Goal: Task Accomplishment & Management: Complete application form

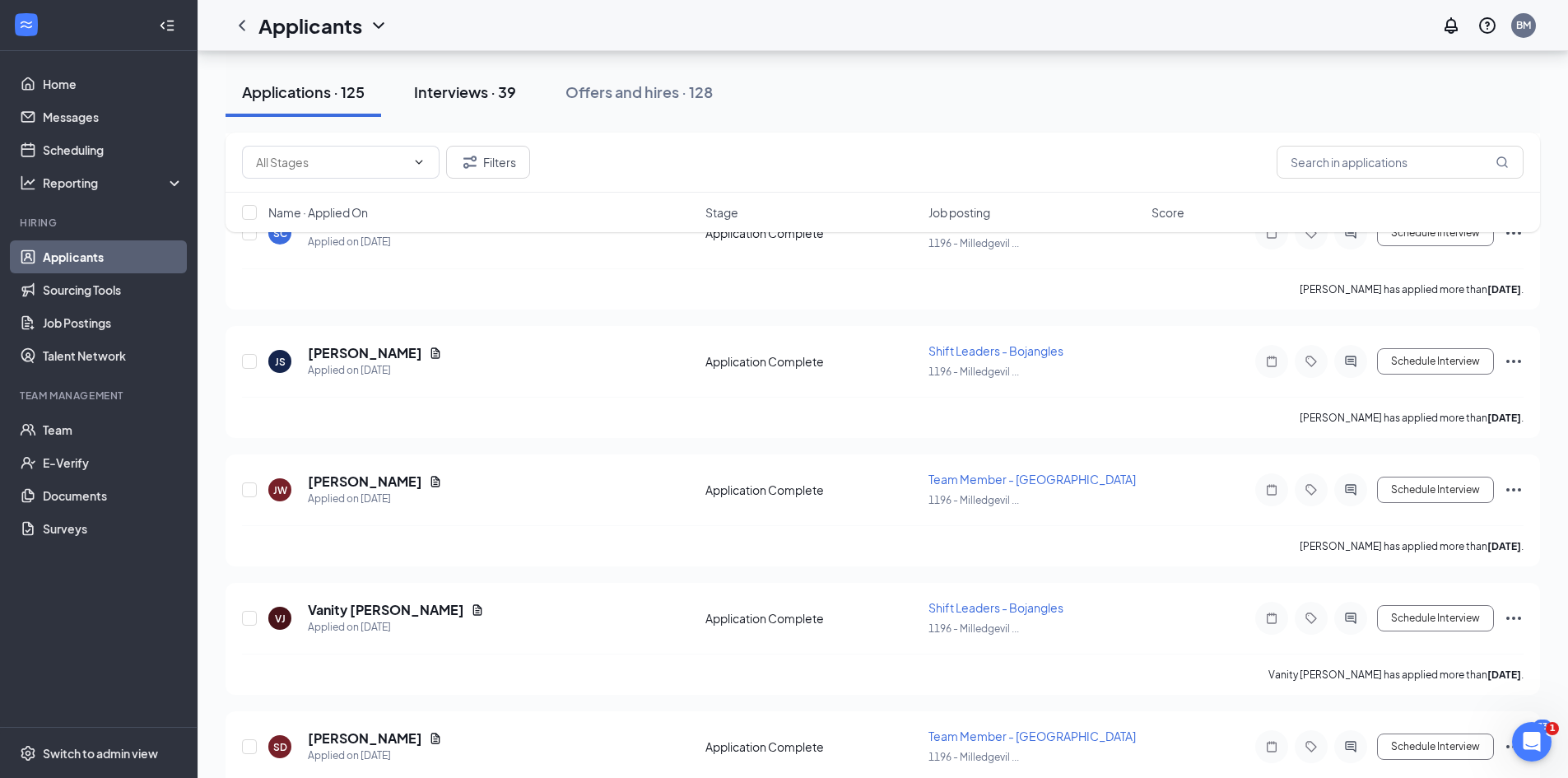
click at [487, 81] on button "Interviews · 39" at bounding box center [465, 91] width 135 height 50
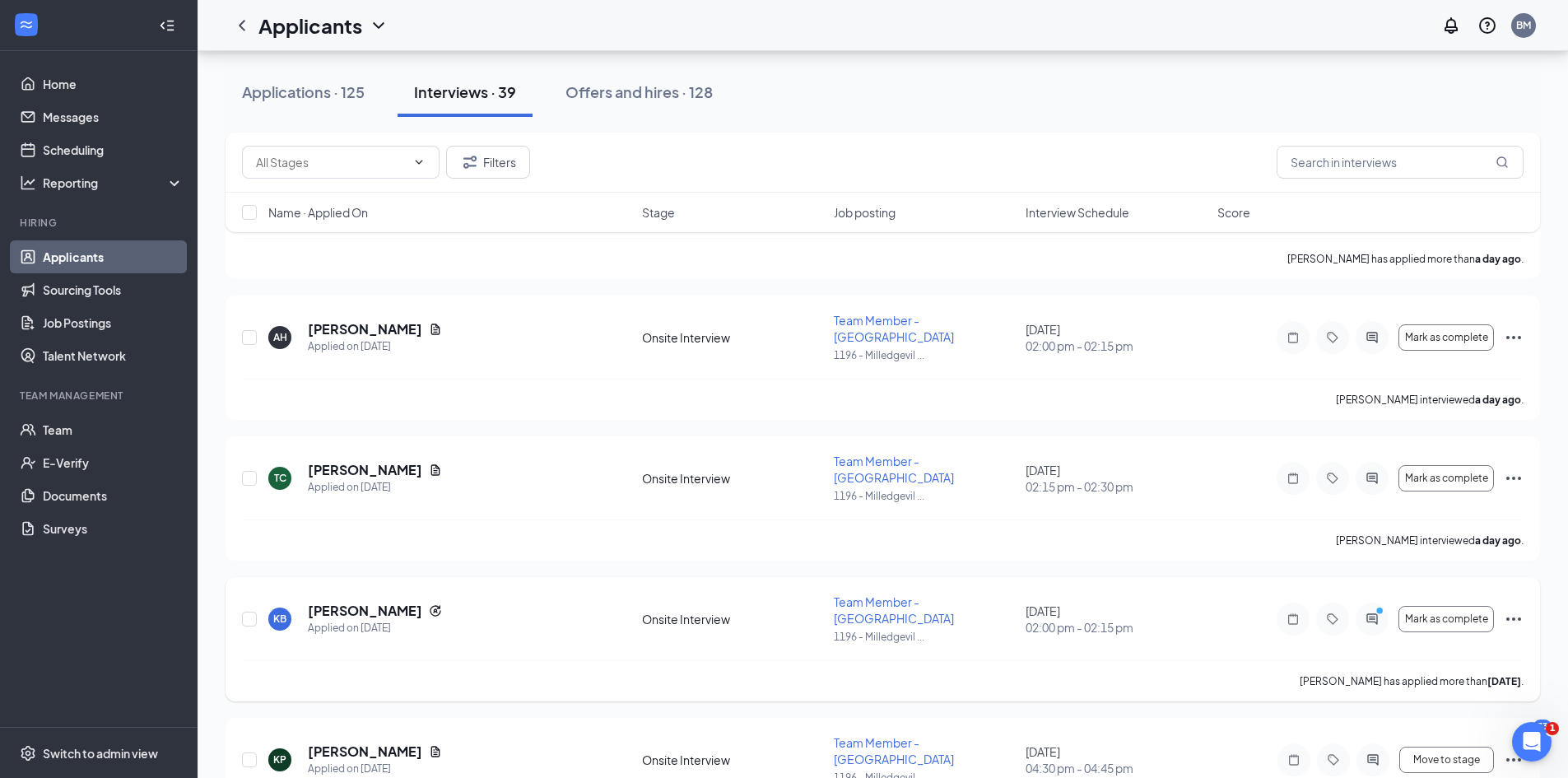
scroll to position [577, 0]
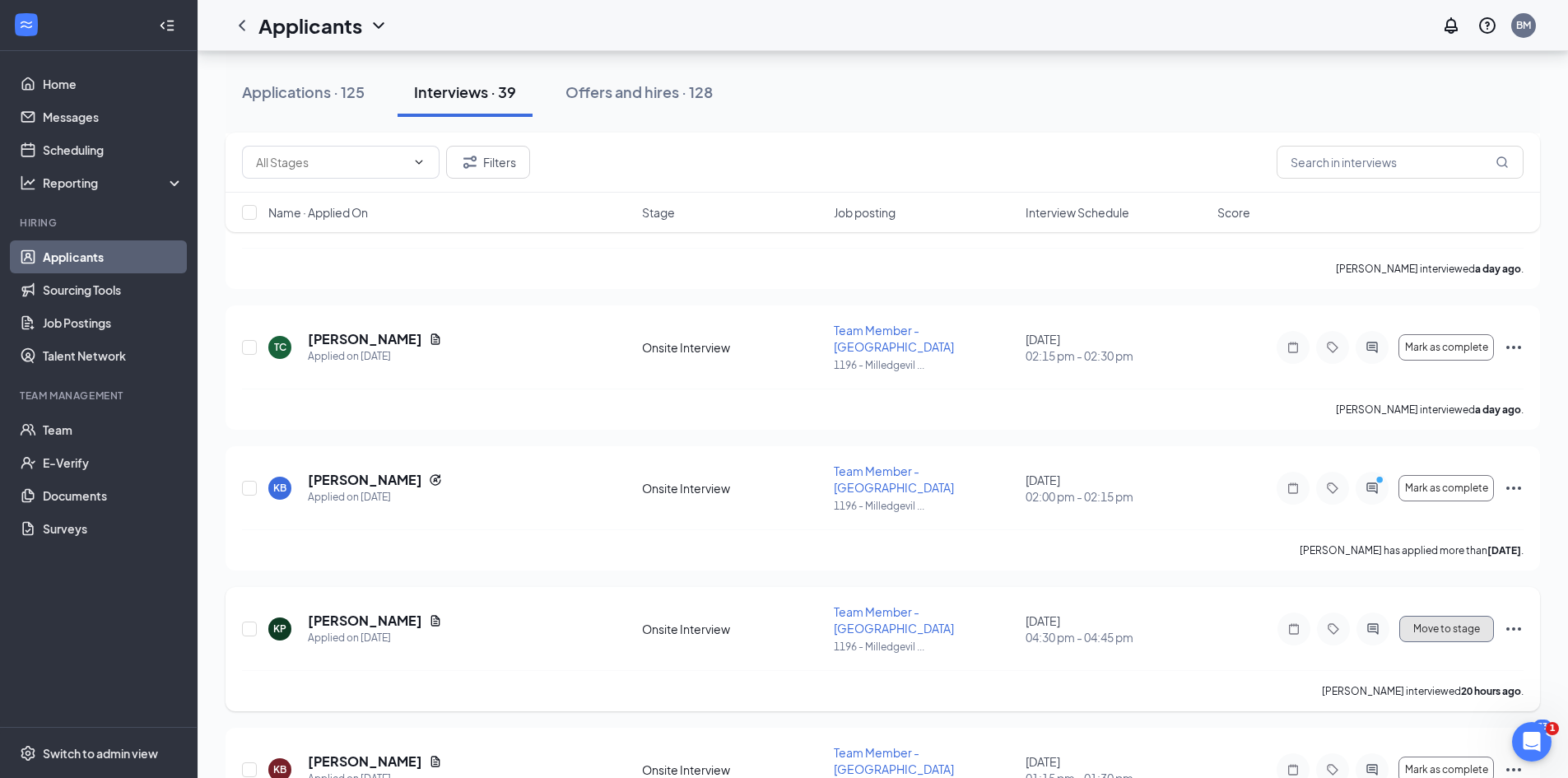
click at [1472, 623] on span "Move to stage" at bounding box center [1446, 629] width 67 height 12
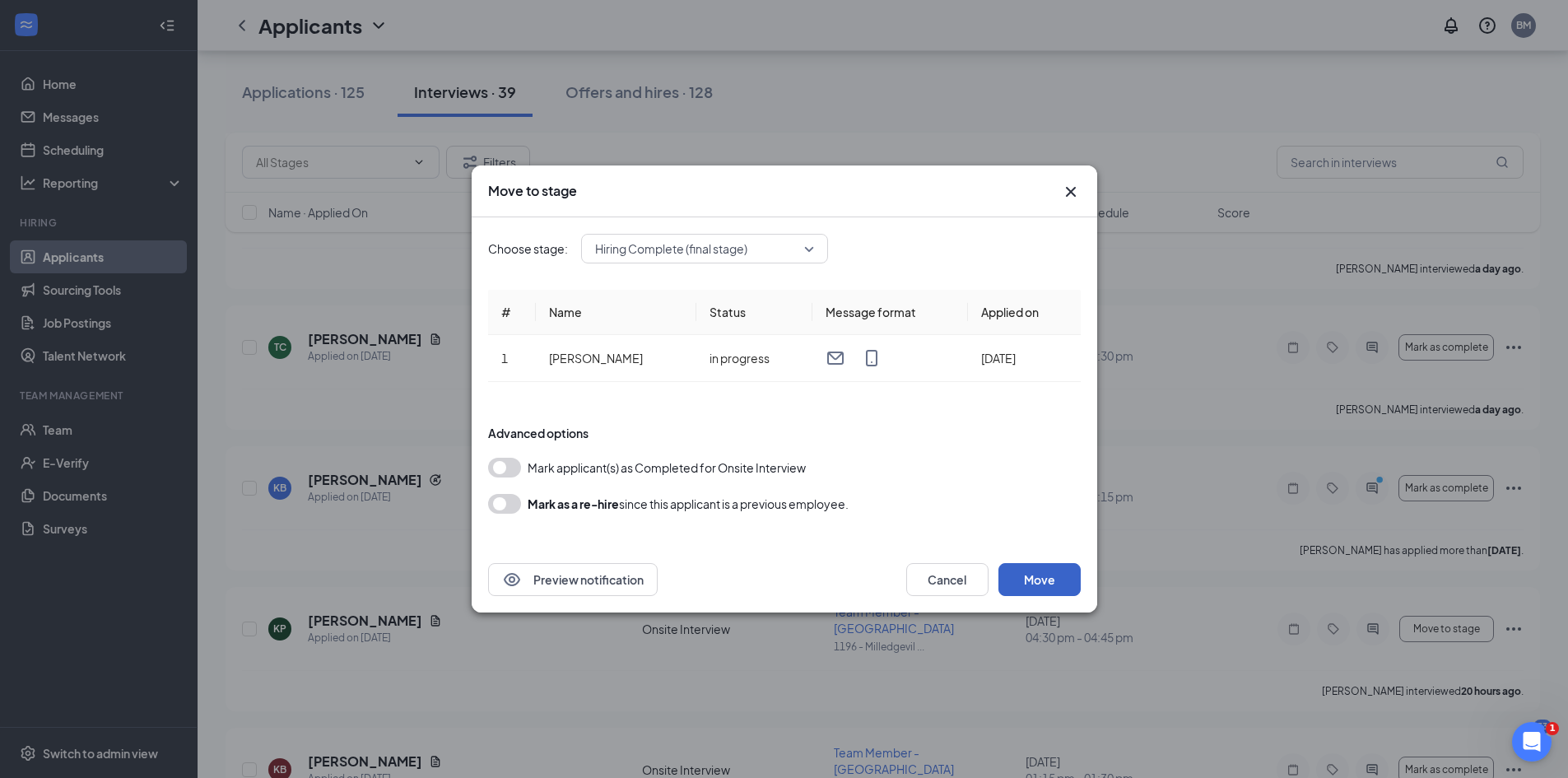
click at [1059, 587] on button "Move" at bounding box center [1039, 580] width 83 height 33
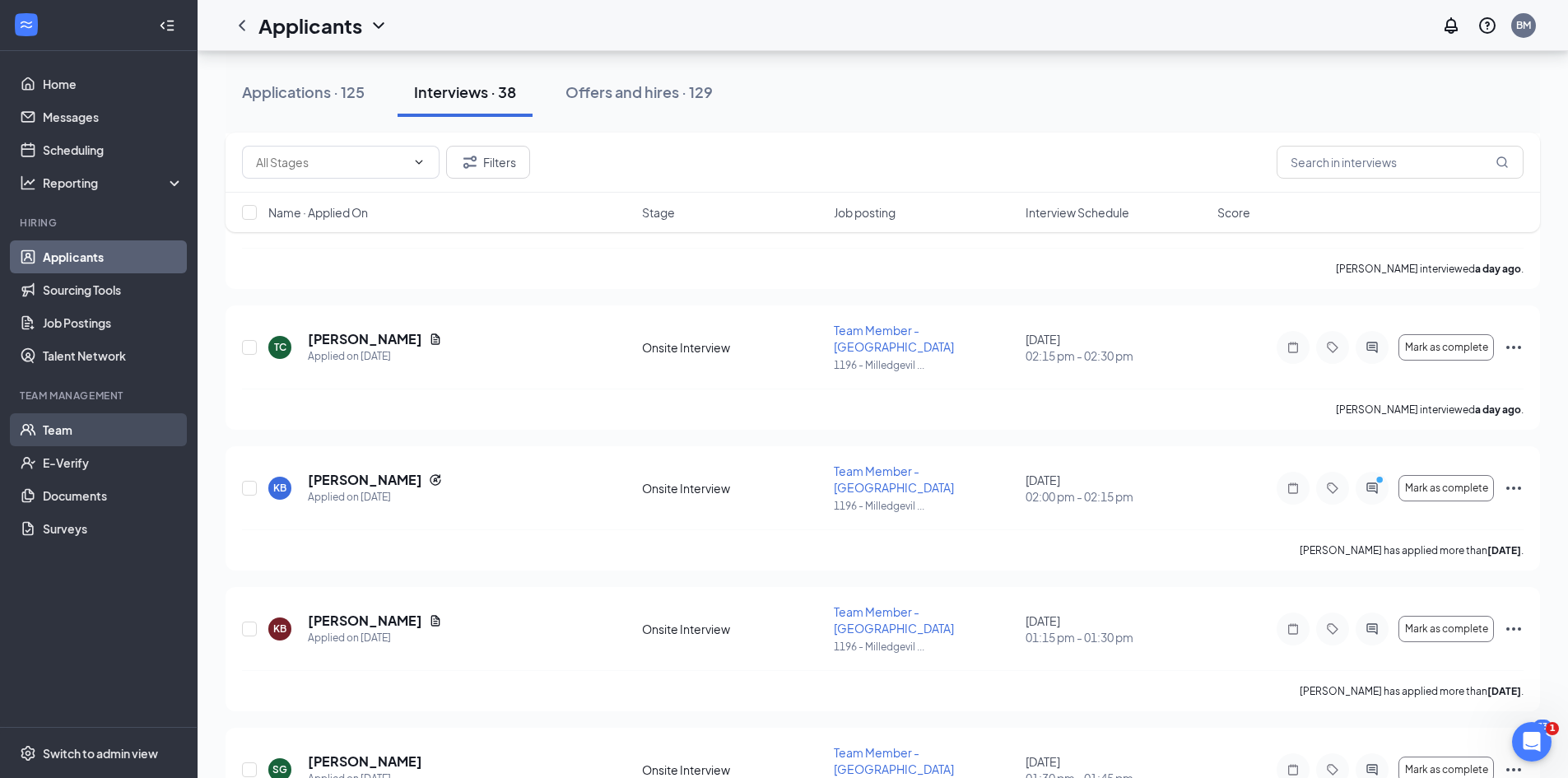
click at [64, 428] on link "Team" at bounding box center [113, 430] width 141 height 33
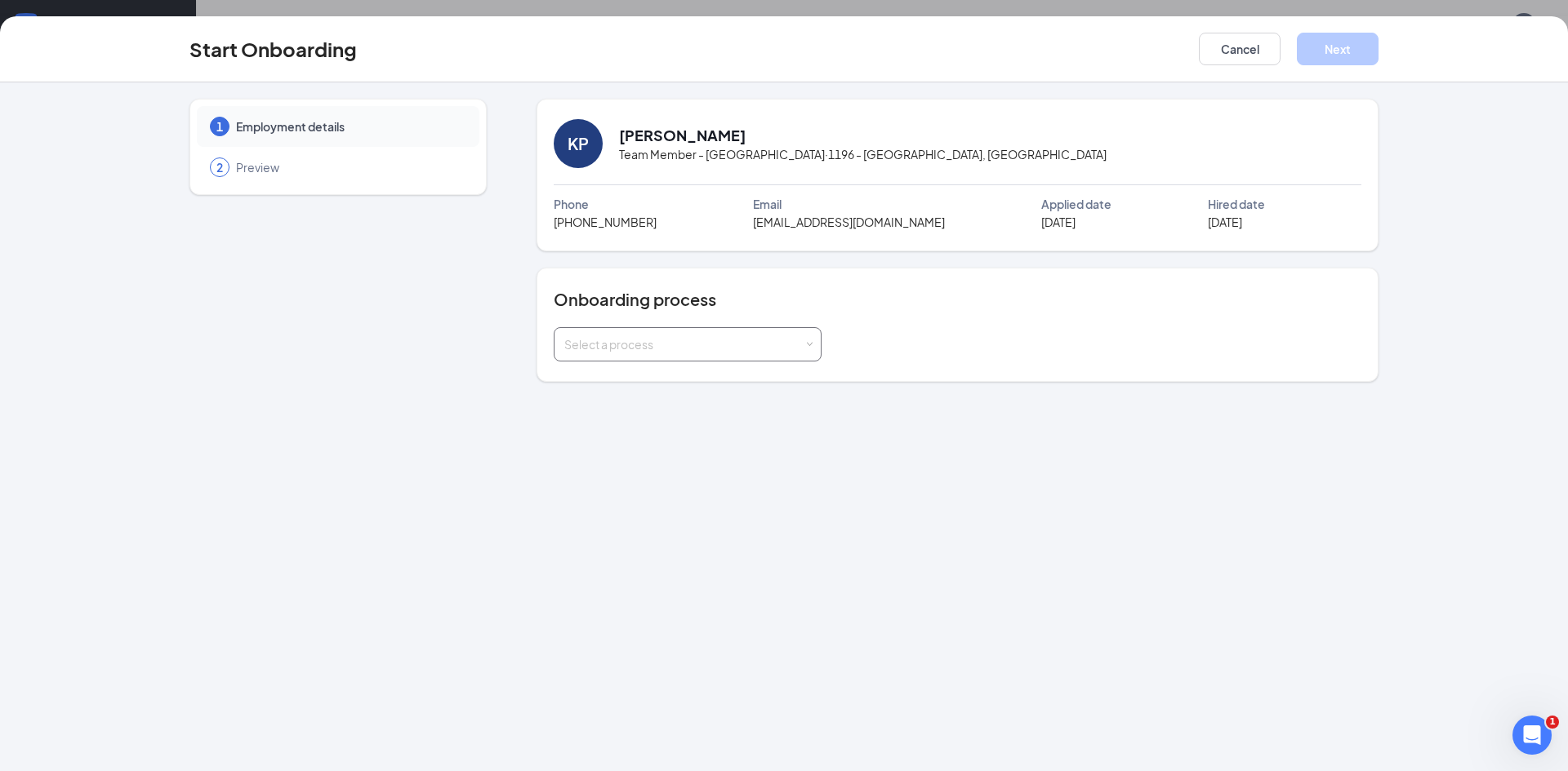
click at [813, 342] on span at bounding box center [809, 345] width 8 height 8
click at [683, 382] on li "New Hire Onboarding" at bounding box center [687, 380] width 268 height 29
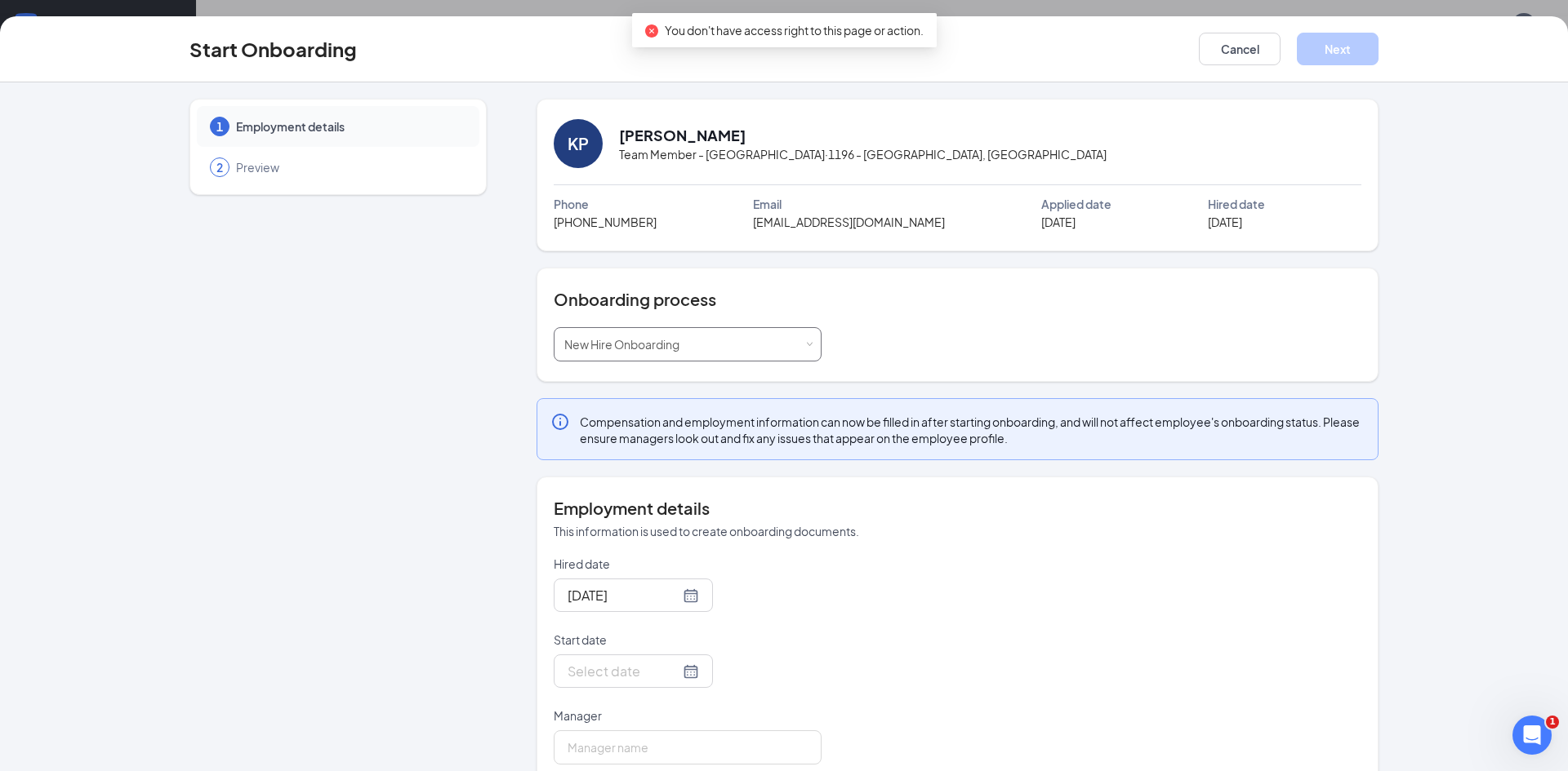
scroll to position [30, 0]
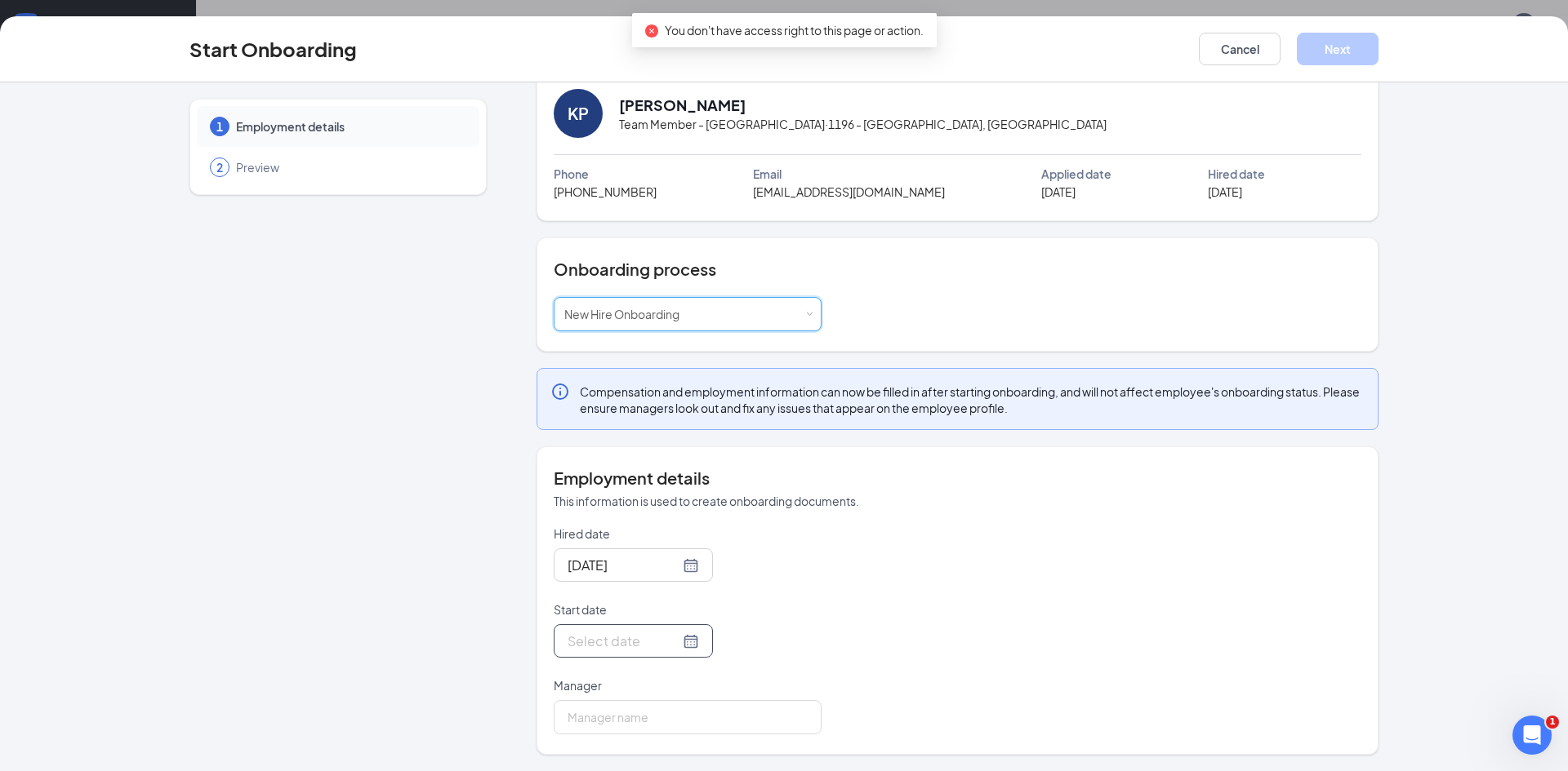
click at [666, 640] on div at bounding box center [634, 641] width 131 height 20
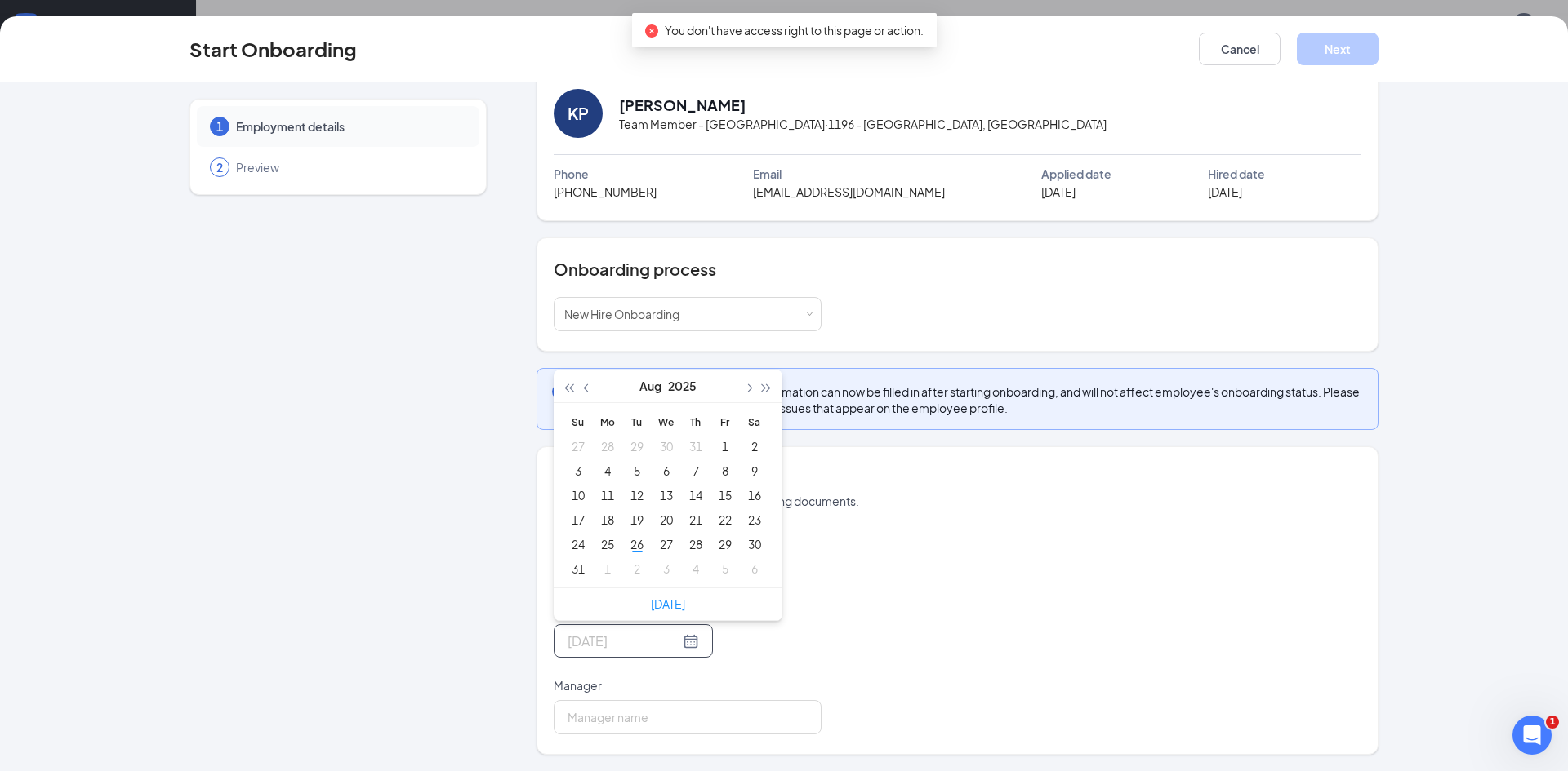
type input "[DATE]"
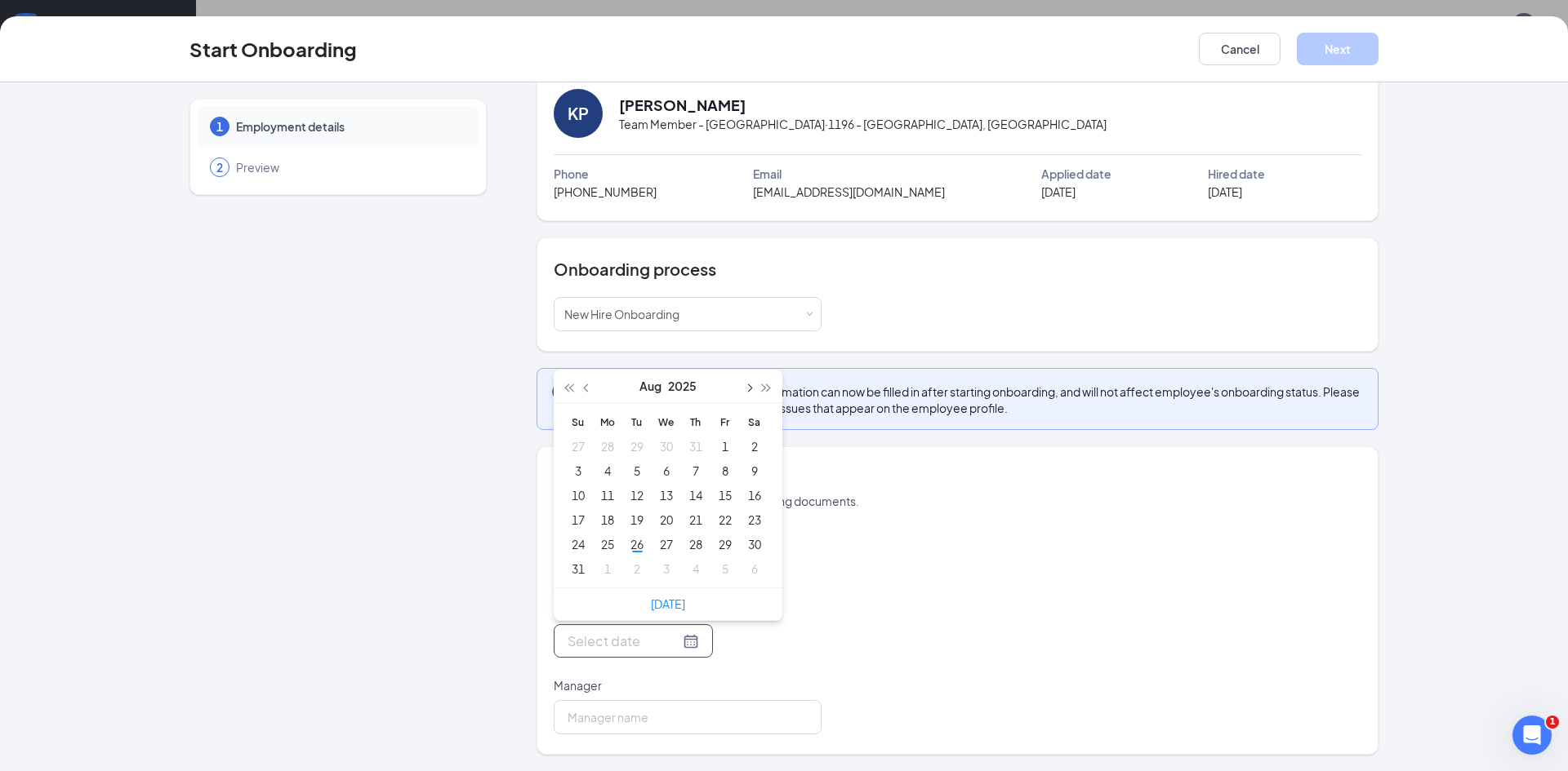
click at [746, 387] on button "button" at bounding box center [748, 386] width 18 height 33
type input "[DATE]"
click at [598, 469] on div "8" at bounding box center [608, 471] width 19 height 19
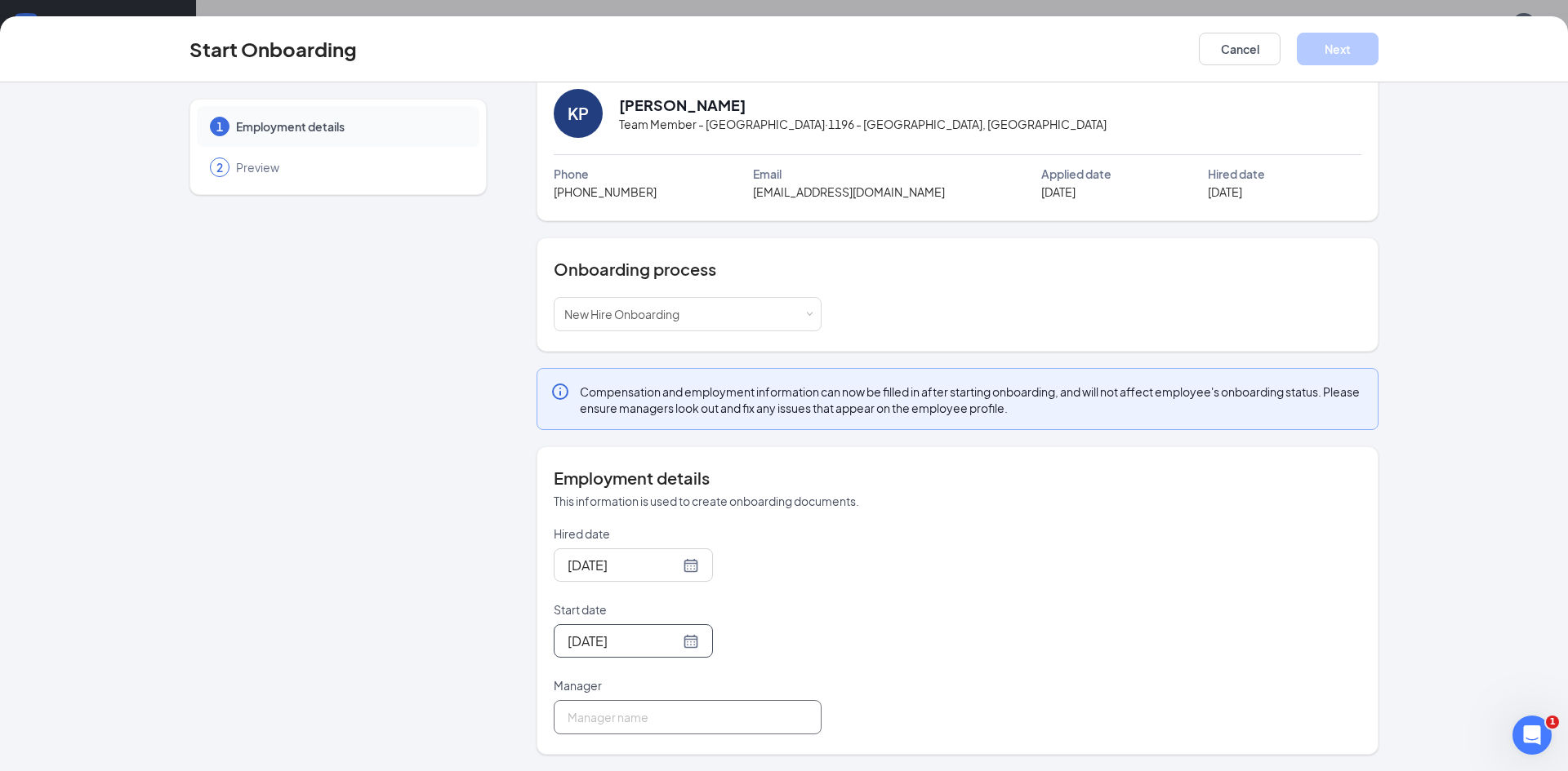
click at [655, 722] on input "Manager" at bounding box center [688, 718] width 268 height 35
type input "[PERSON_NAME]"
click at [1354, 55] on button "Next" at bounding box center [1338, 49] width 82 height 33
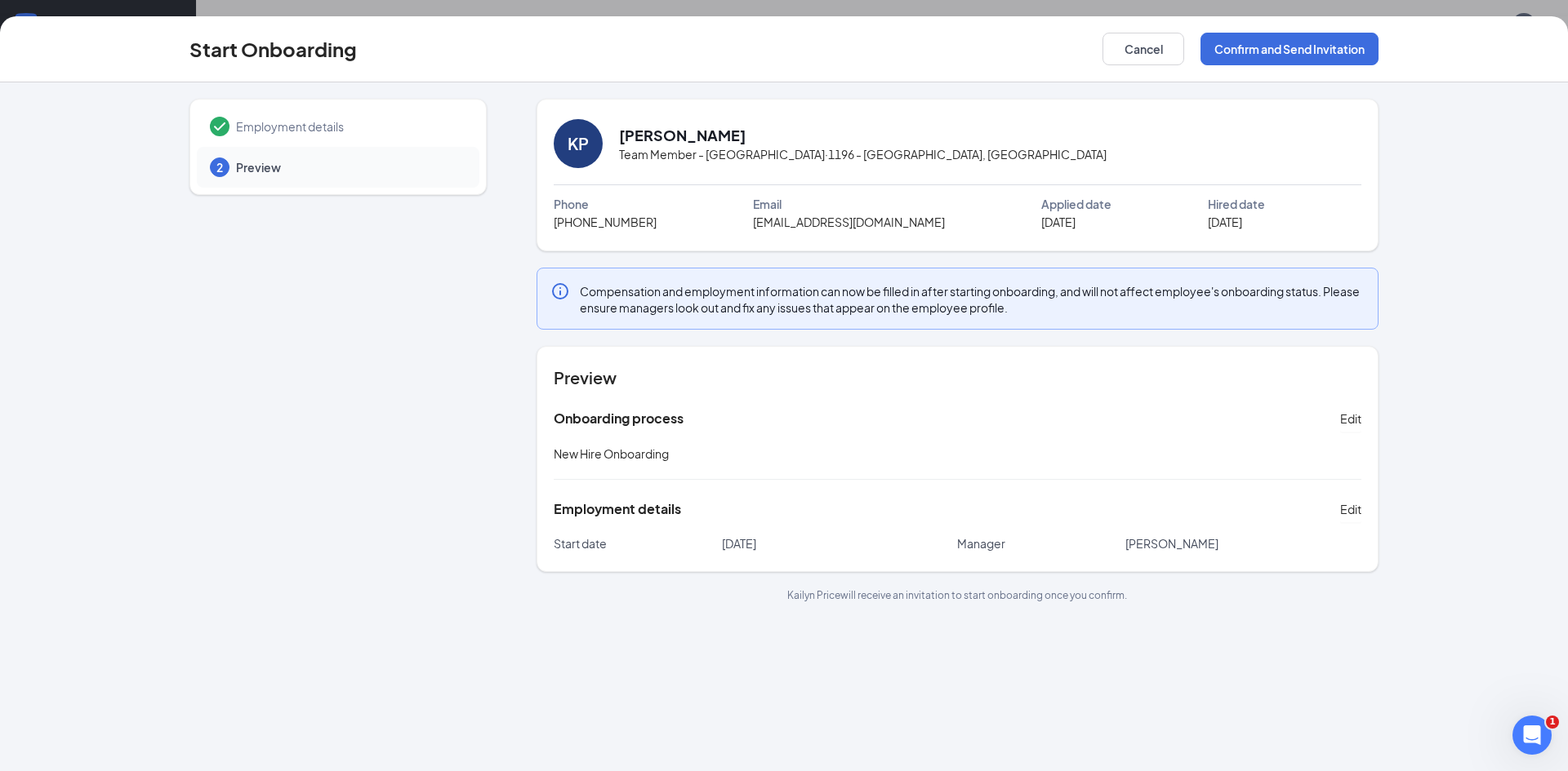
scroll to position [0, 0]
click at [1271, 54] on button "Confirm and Send Invitation" at bounding box center [1289, 49] width 178 height 33
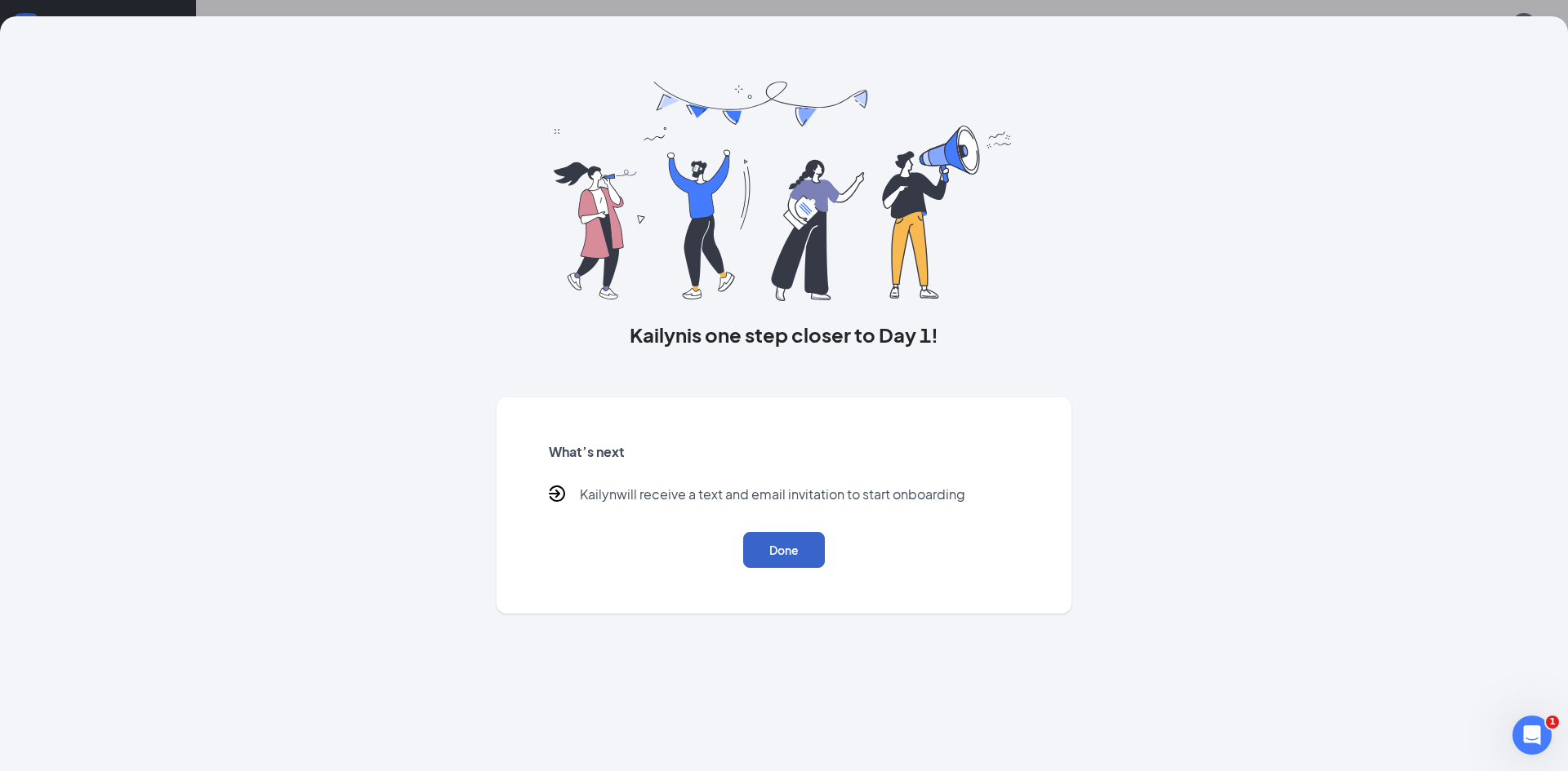
click at [807, 533] on button "Done" at bounding box center [784, 549] width 82 height 36
